Goal: Task Accomplishment & Management: Use online tool/utility

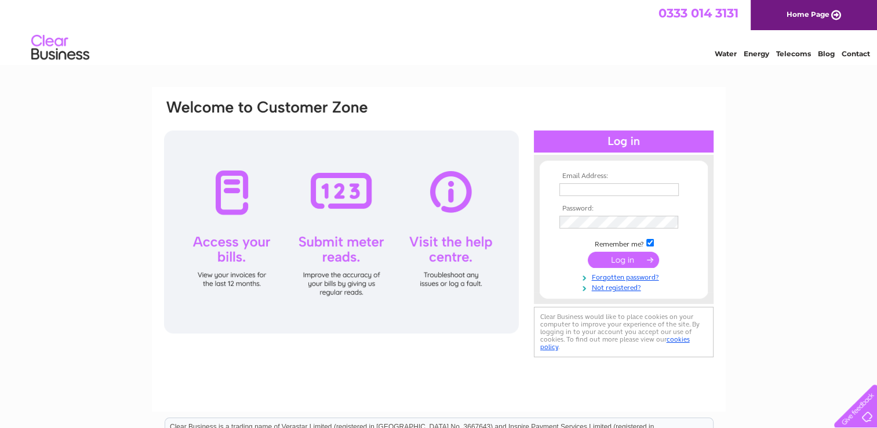
type input "greatlydelimited@hotmail.com"
click at [639, 257] on input "submit" at bounding box center [623, 260] width 71 height 16
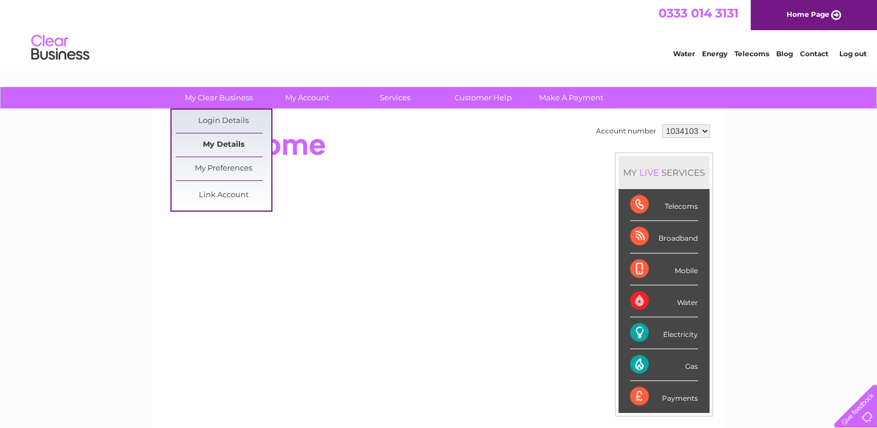
click at [221, 143] on link "My Details" at bounding box center [224, 144] width 96 height 23
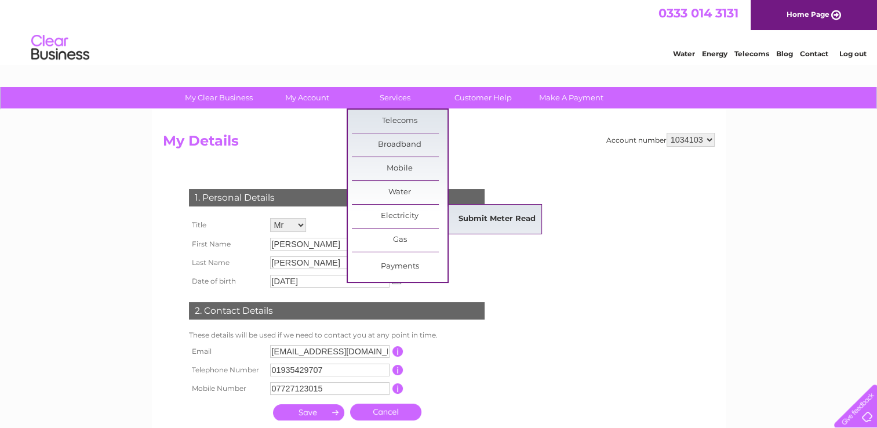
click at [515, 214] on link "Submit Meter Read" at bounding box center [497, 219] width 96 height 23
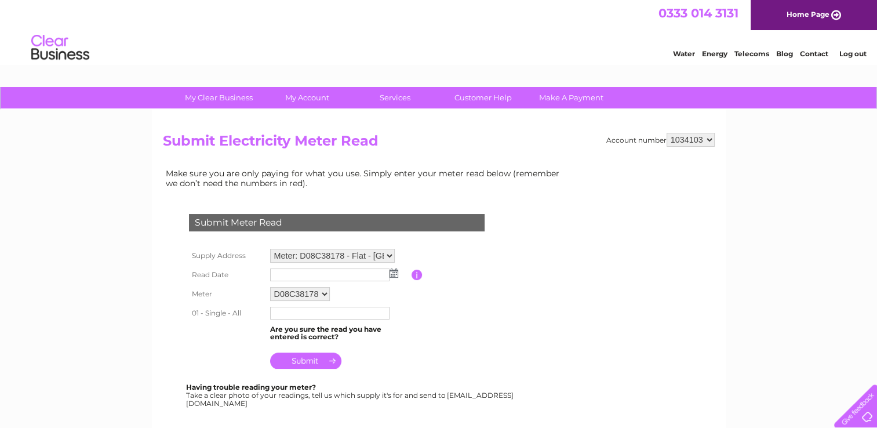
click at [392, 272] on img at bounding box center [394, 272] width 9 height 9
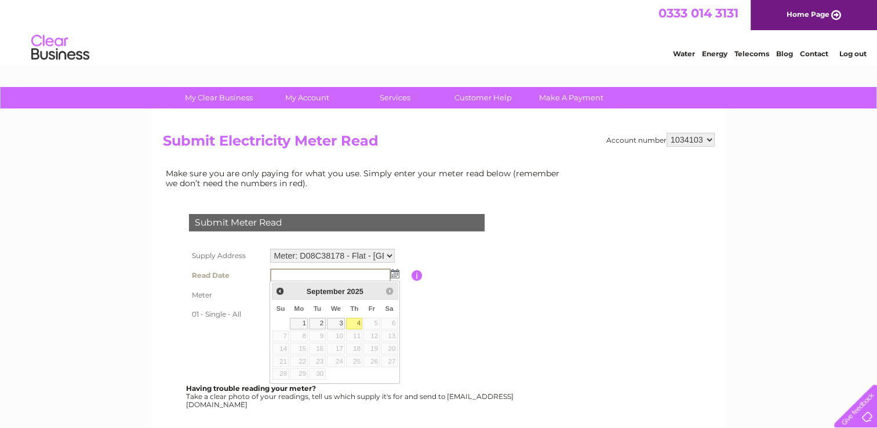
click at [357, 319] on link "4" at bounding box center [354, 324] width 16 height 12
type input "[DATE]"
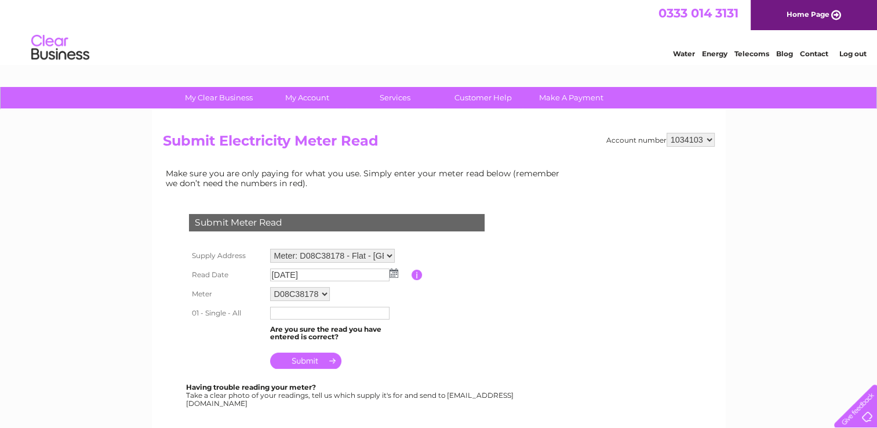
click at [326, 314] on input "text" at bounding box center [329, 313] width 119 height 13
type input "78454"
click at [308, 358] on input "submit" at bounding box center [305, 362] width 71 height 16
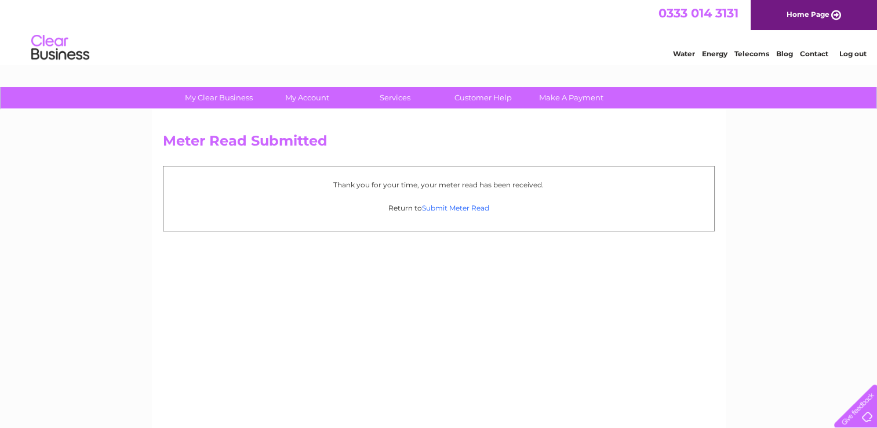
click at [454, 211] on link "Submit Meter Read" at bounding box center [455, 207] width 67 height 9
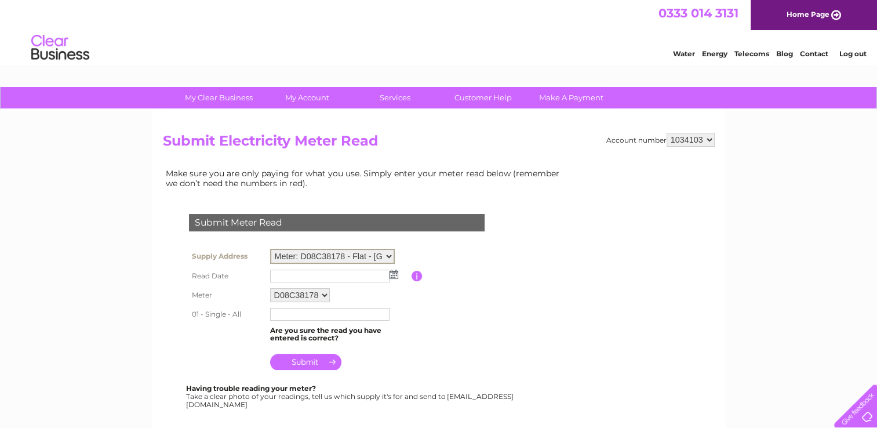
click at [392, 253] on select "Meter: D08C38178 - Flat - Great Lyde Pub, Cavalier Way, Yeovil, BA21 5UA Meter:…" at bounding box center [332, 256] width 125 height 15
select select "134678"
click at [270, 249] on select "Meter: D08C38178 - Flat - Great Lyde Pub, Cavalier Way, Yeovil, BA21 5UA Meter:…" at bounding box center [332, 256] width 125 height 15
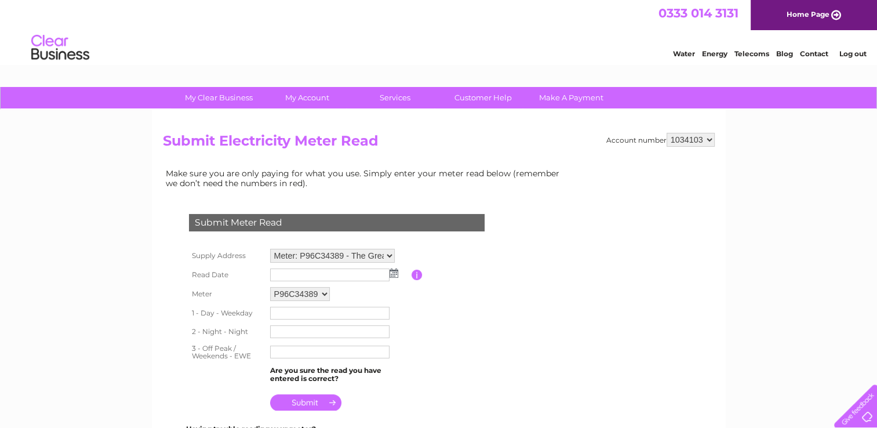
click at [395, 271] on img at bounding box center [394, 272] width 9 height 9
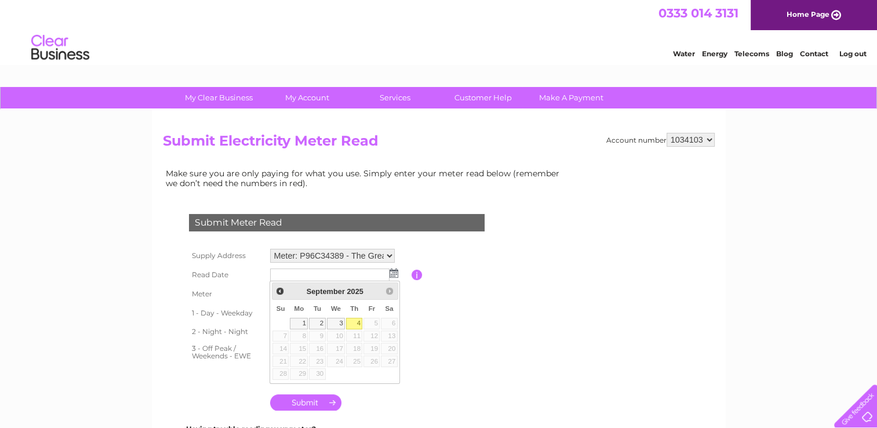
click at [354, 321] on link "4" at bounding box center [354, 324] width 16 height 12
type input "2025/09/04"
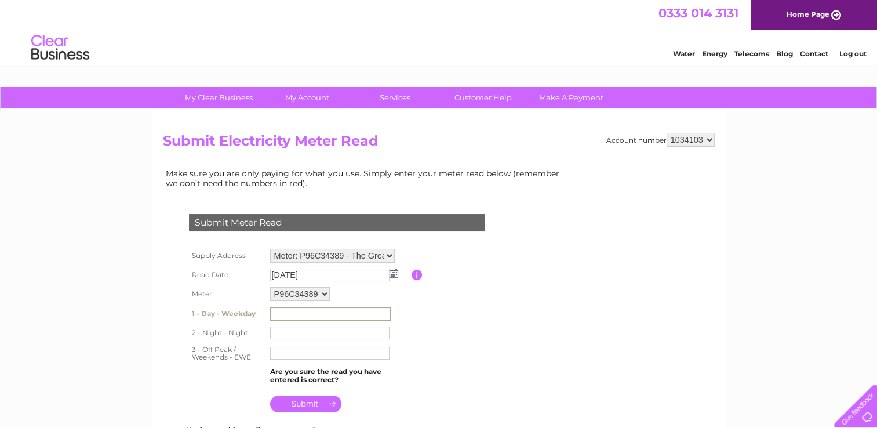
click at [294, 311] on input "text" at bounding box center [330, 314] width 121 height 14
type input "702109"
type input "928085"
type input "315173"
click at [322, 402] on input "submit" at bounding box center [305, 402] width 71 height 16
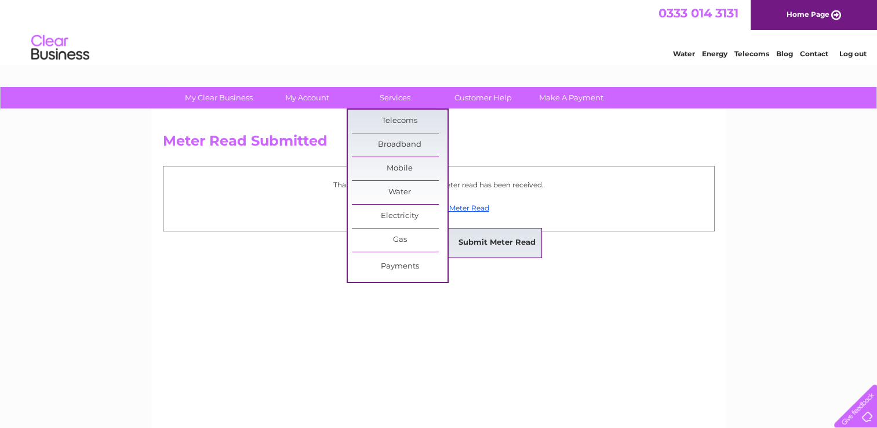
click at [506, 240] on link "Submit Meter Read" at bounding box center [497, 242] width 96 height 23
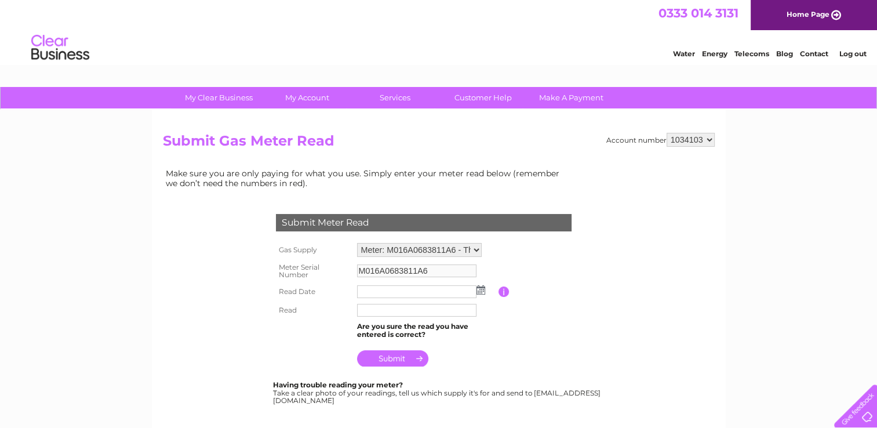
click at [481, 289] on img at bounding box center [480, 289] width 9 height 9
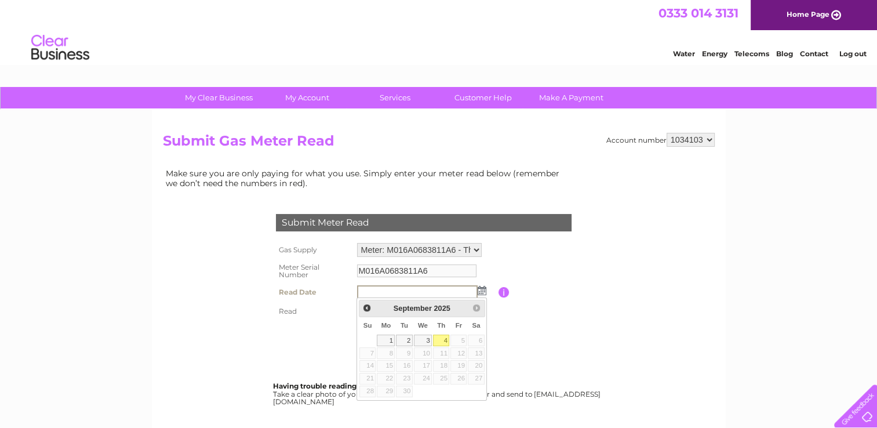
click at [439, 340] on link "4" at bounding box center [441, 340] width 16 height 12
type input "[DATE]"
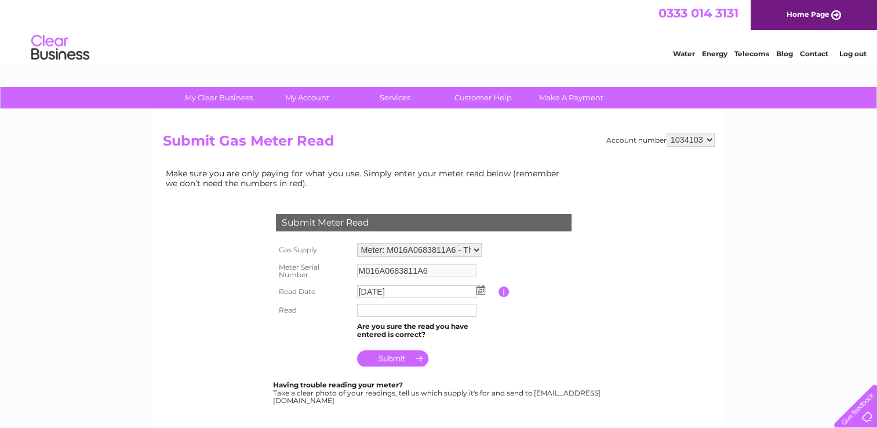
click at [387, 307] on input "text" at bounding box center [416, 310] width 119 height 13
type input "113231"
click at [392, 363] on input "submit" at bounding box center [392, 359] width 71 height 16
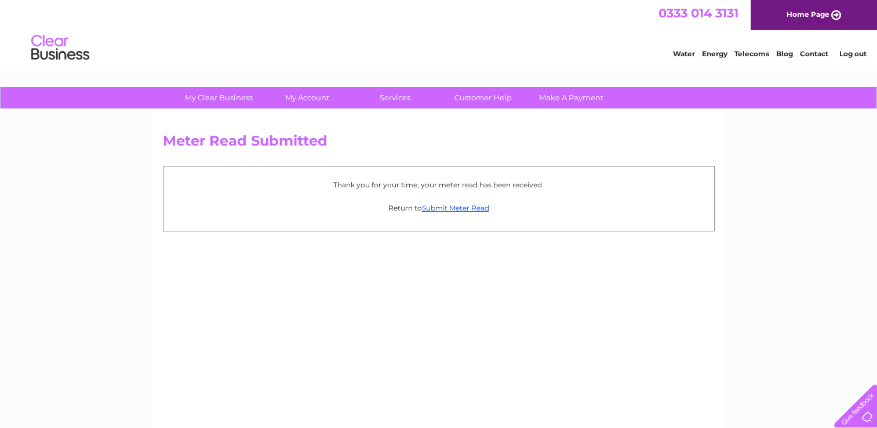
click at [853, 52] on link "Log out" at bounding box center [852, 53] width 27 height 9
